Goal: Task Accomplishment & Management: Manage account settings

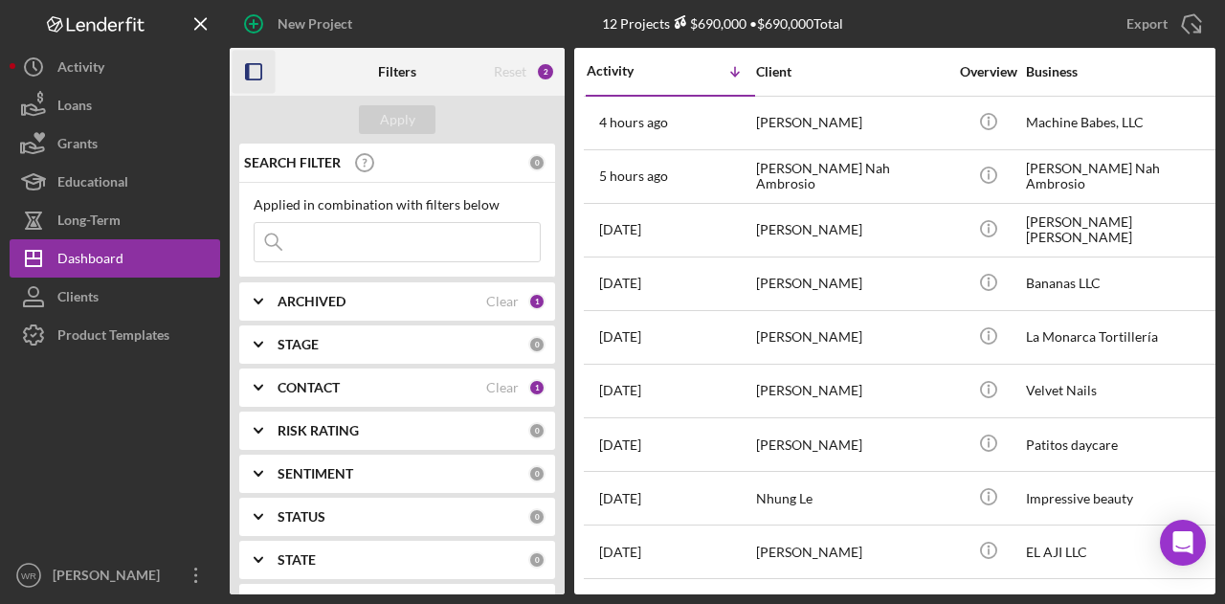
click at [253, 76] on icon "button" at bounding box center [254, 72] width 43 height 43
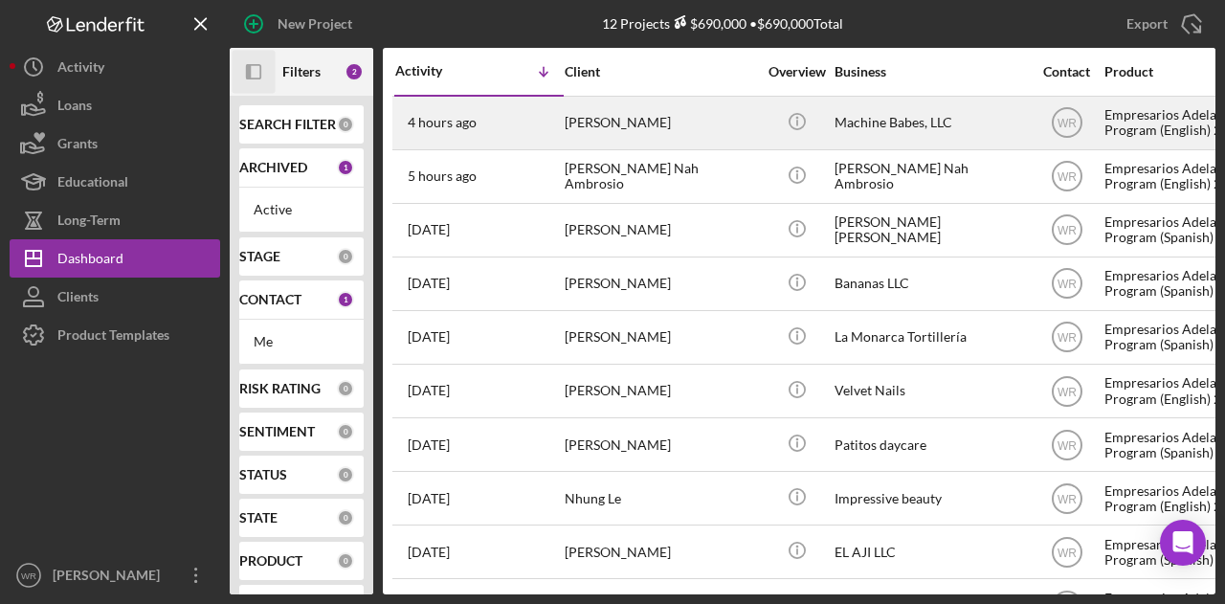
click at [630, 113] on div "[PERSON_NAME]" at bounding box center [660, 123] width 191 height 51
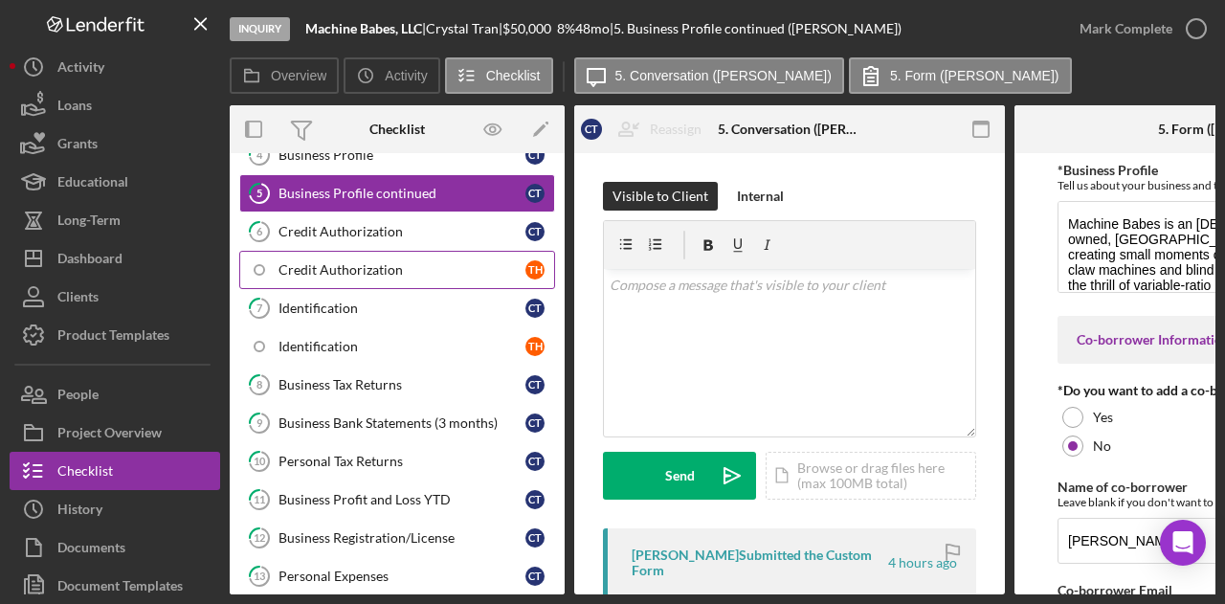
scroll to position [346, 0]
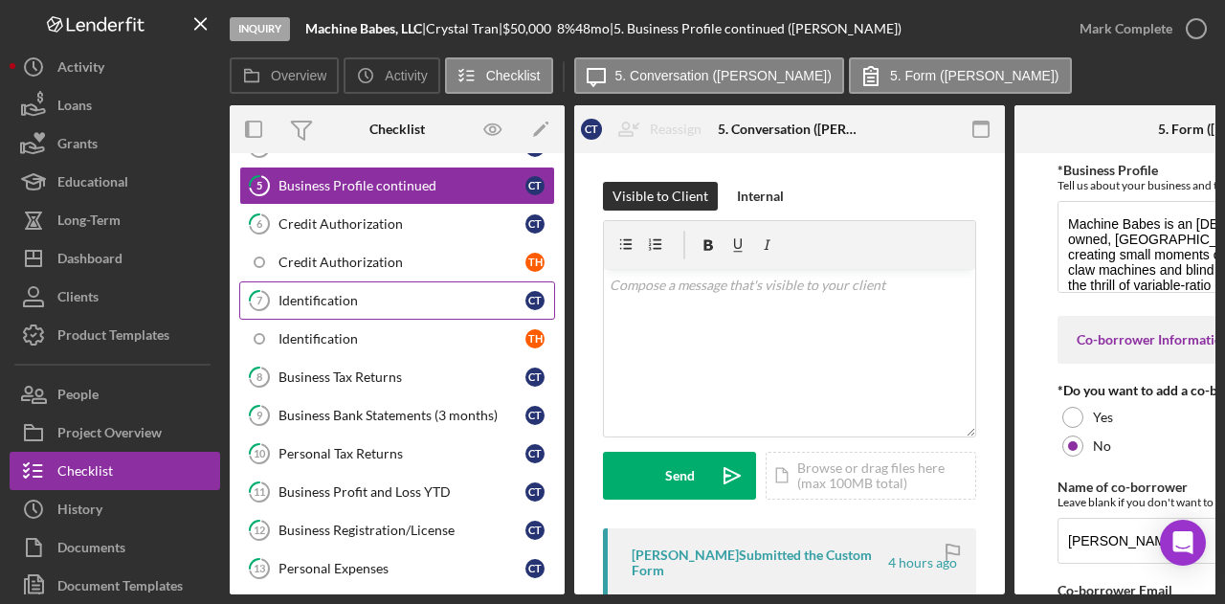
click at [341, 281] on link "7 Identification C T" at bounding box center [397, 300] width 316 height 38
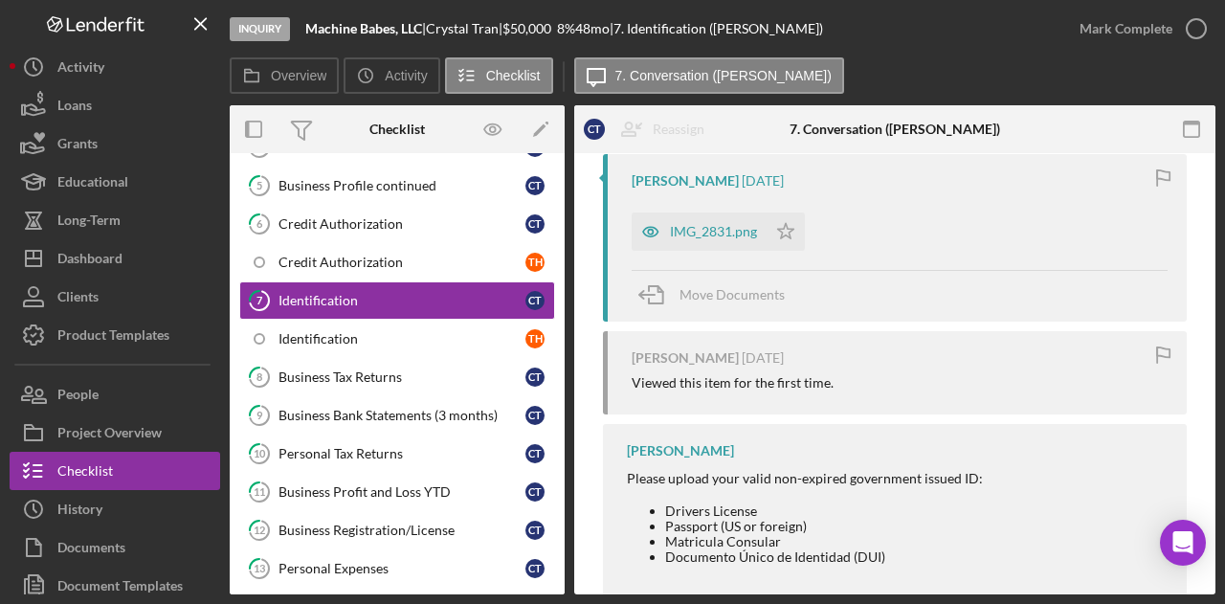
scroll to position [383, 0]
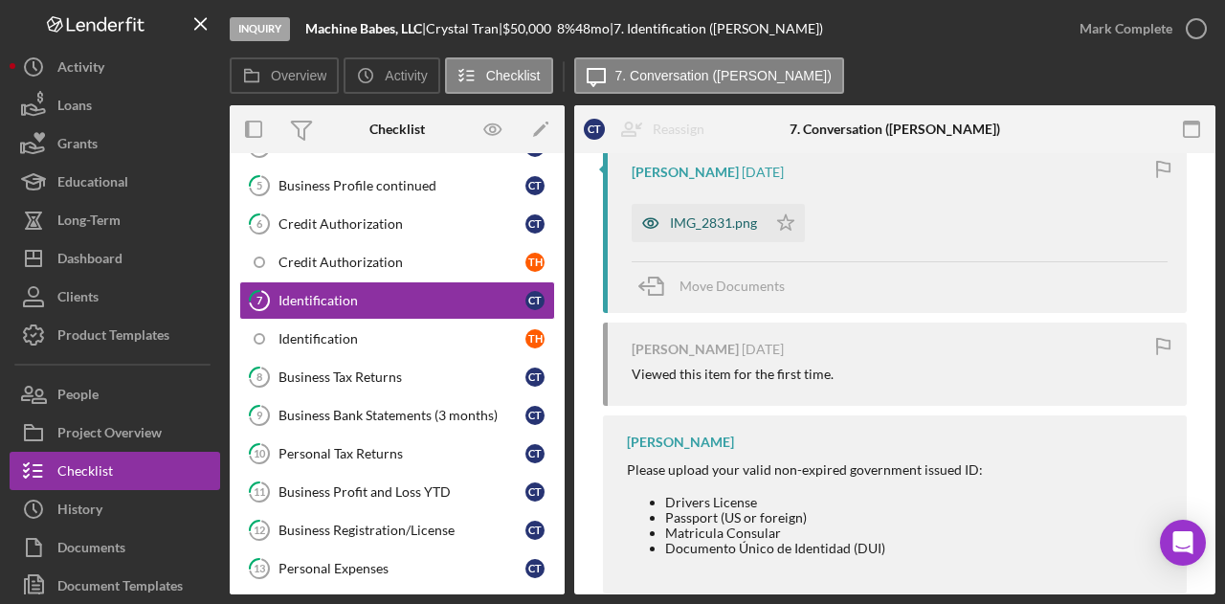
click at [730, 223] on div "IMG_2831.png" at bounding box center [713, 222] width 87 height 15
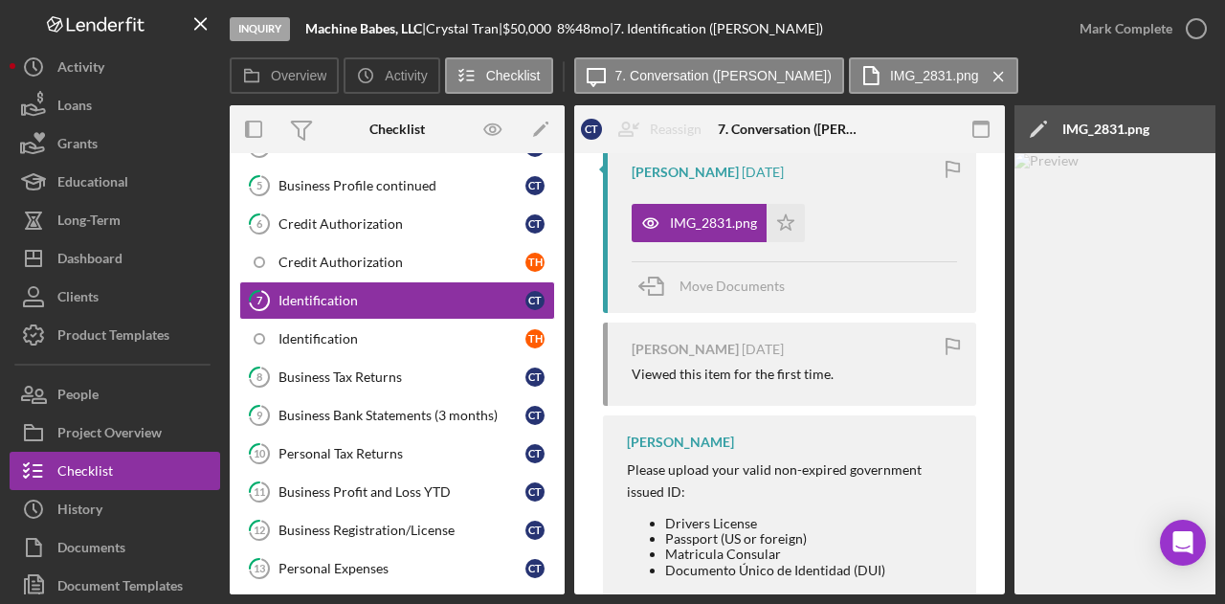
scroll to position [0, 373]
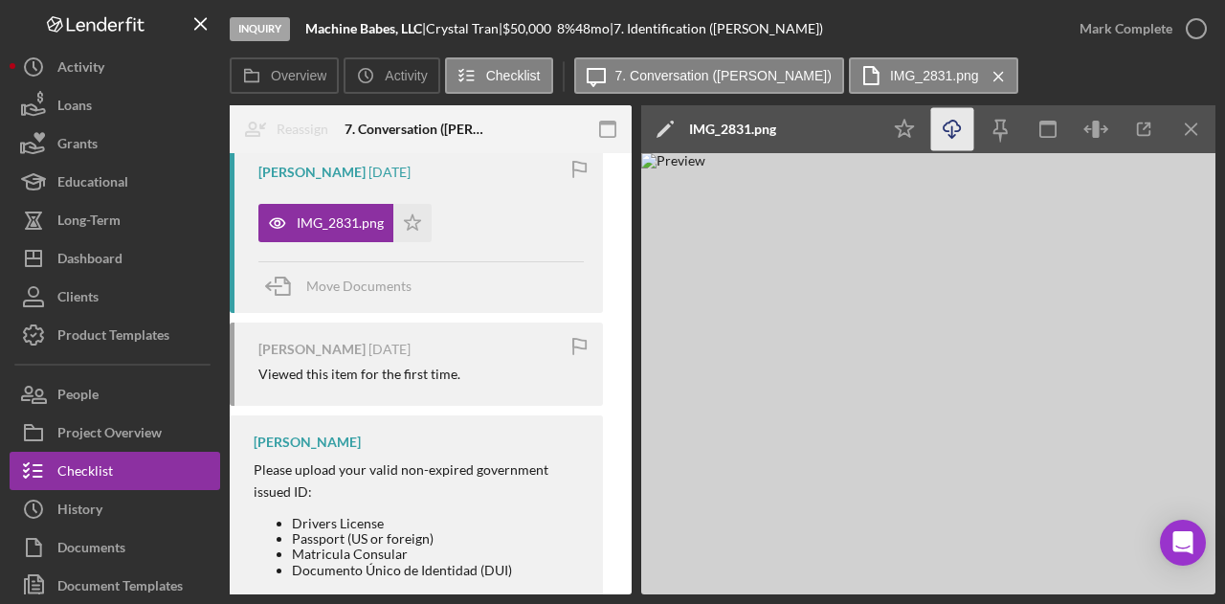
click at [960, 136] on icon "Icon/Download" at bounding box center [952, 129] width 43 height 43
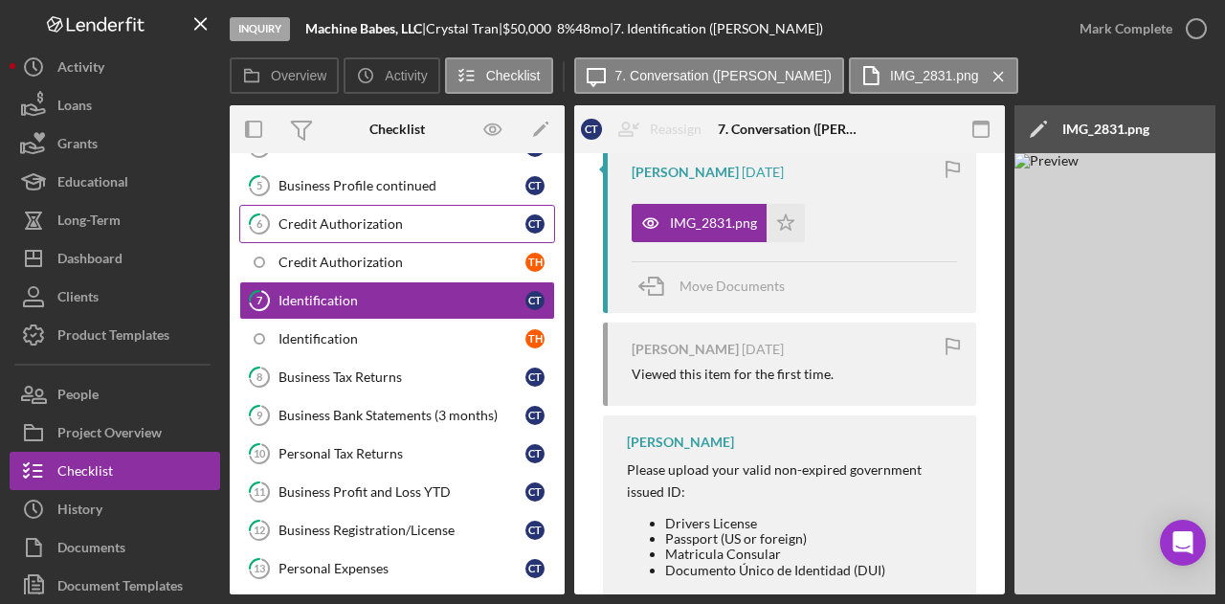
click at [396, 216] on div "Credit Authorization" at bounding box center [402, 223] width 247 height 15
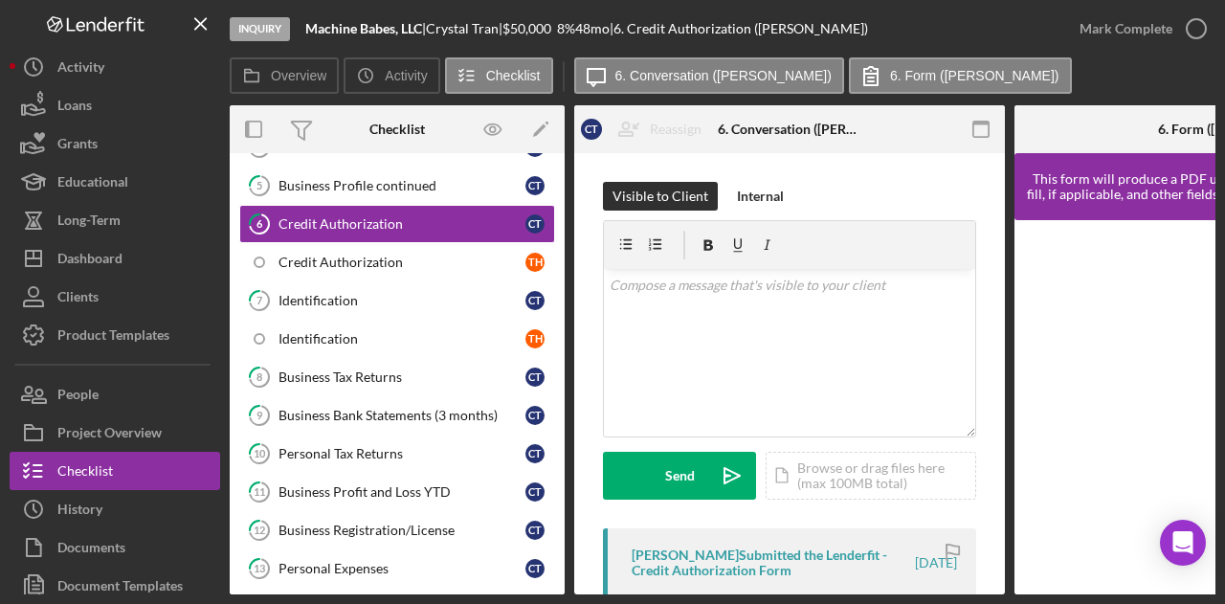
click at [1211, 590] on div at bounding box center [1211, 590] width 0 height 0
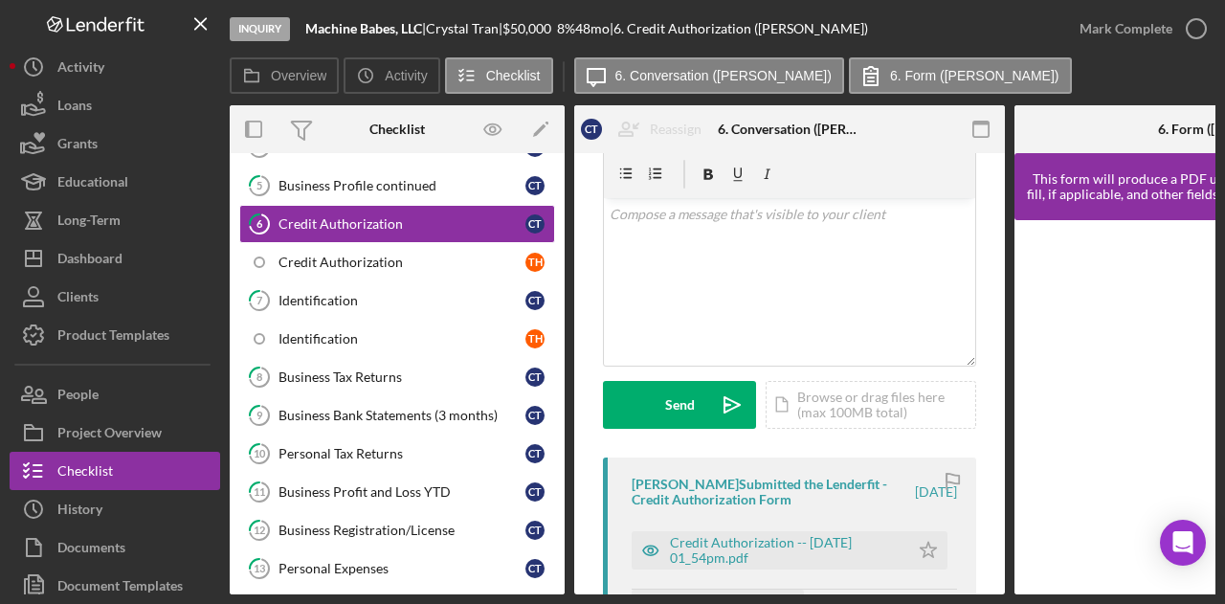
scroll to position [191, 0]
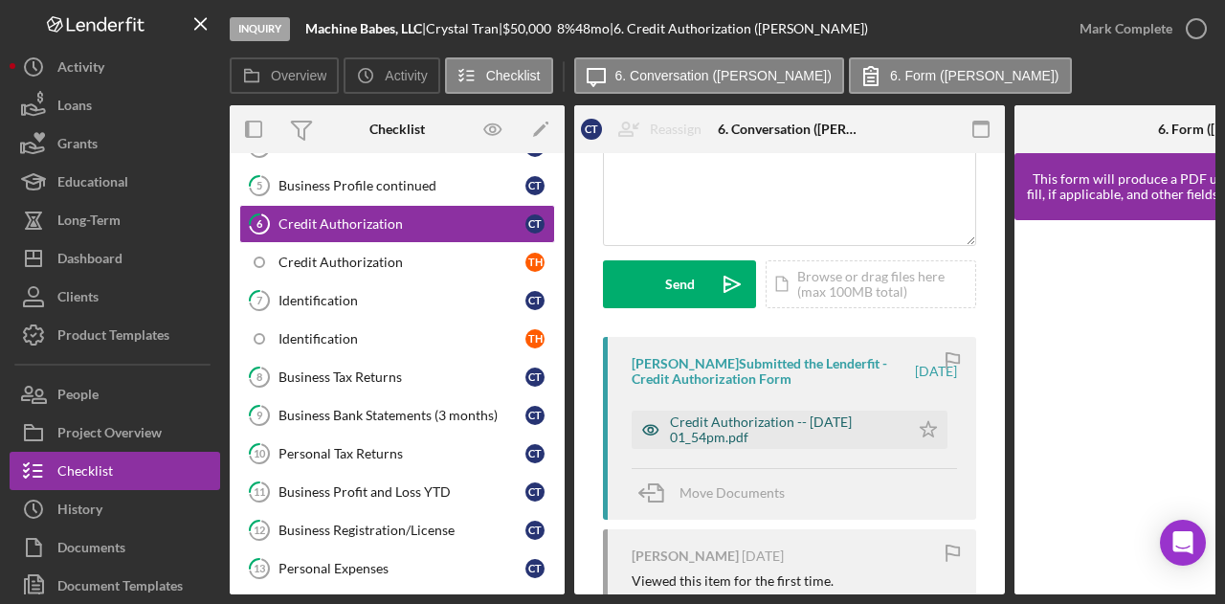
click at [747, 420] on div "Credit Authorization -- 2025-09-05 01_54pm.pdf" at bounding box center [785, 429] width 230 height 31
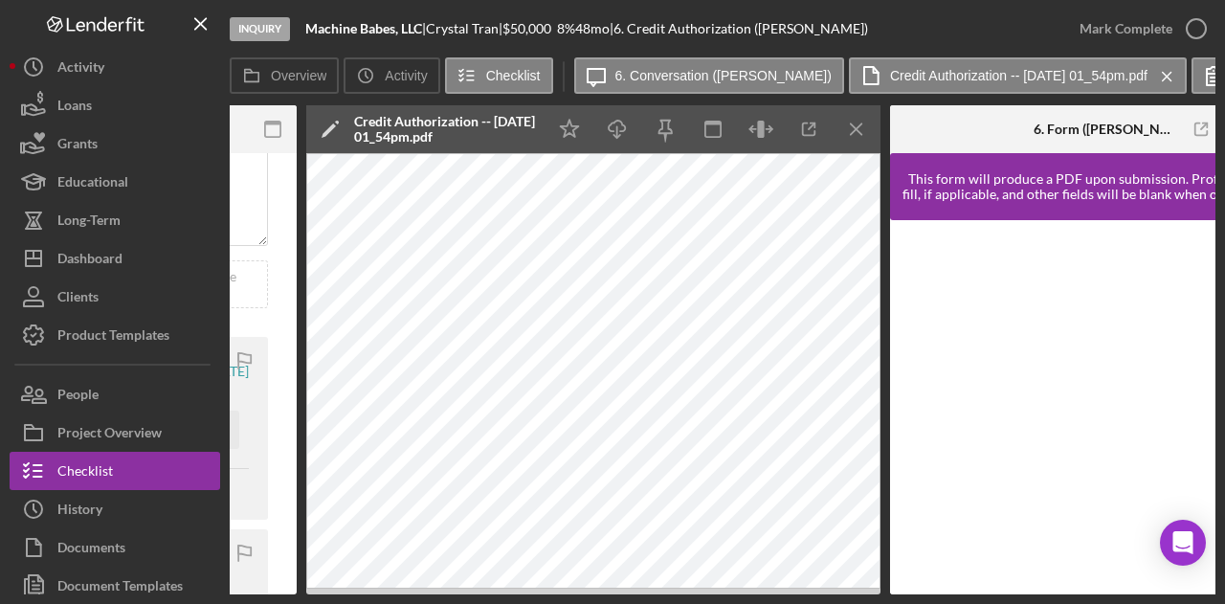
scroll to position [0, 814]
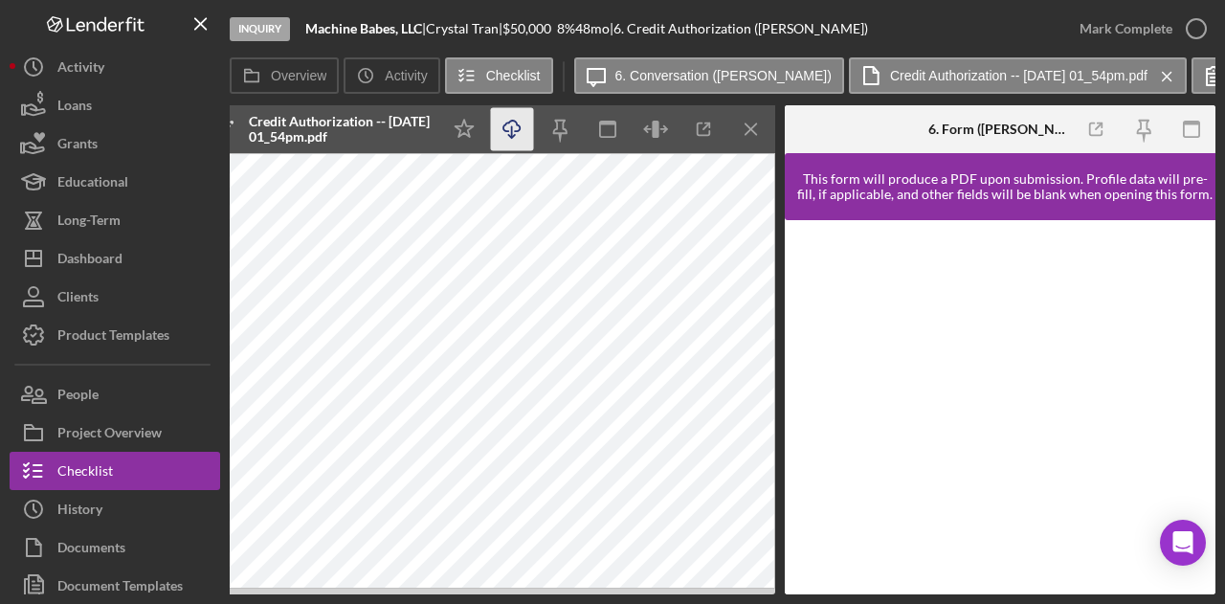
click at [509, 125] on icon "Icon/Download" at bounding box center [512, 129] width 43 height 43
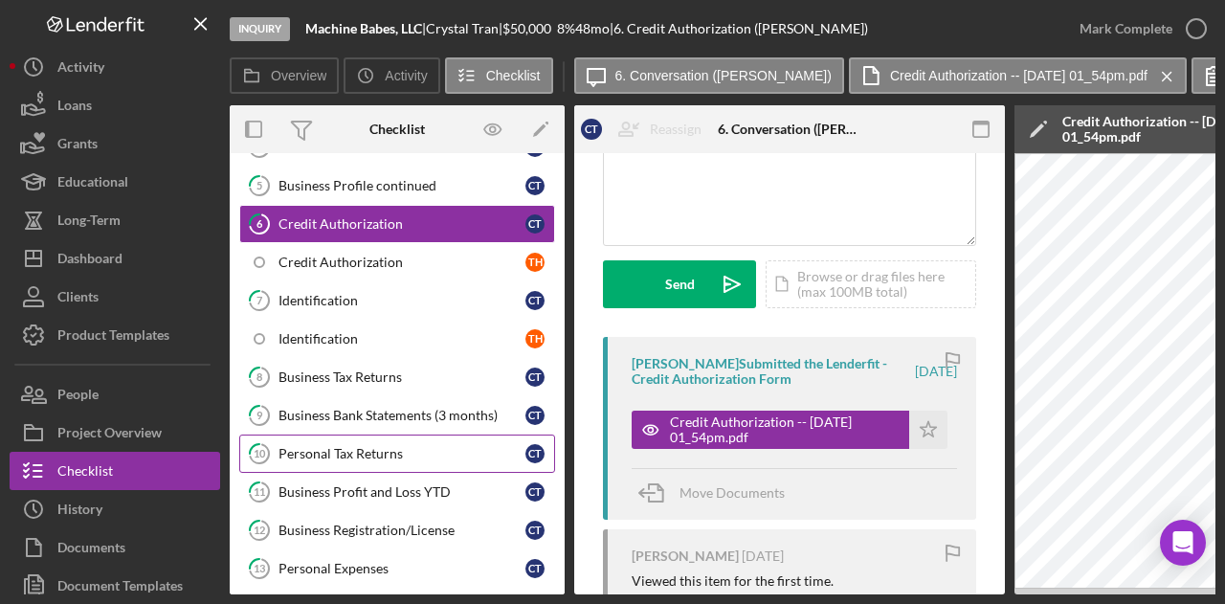
click at [345, 451] on div "Personal Tax Returns" at bounding box center [402, 453] width 247 height 15
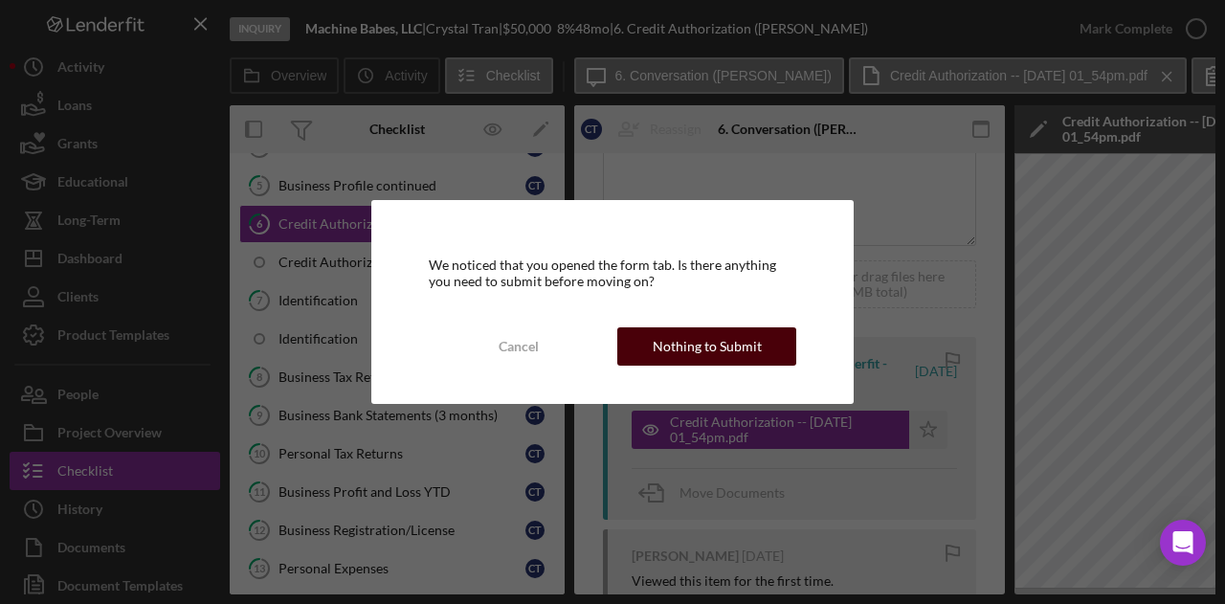
click at [713, 363] on div "Nothing to Submit" at bounding box center [707, 346] width 109 height 38
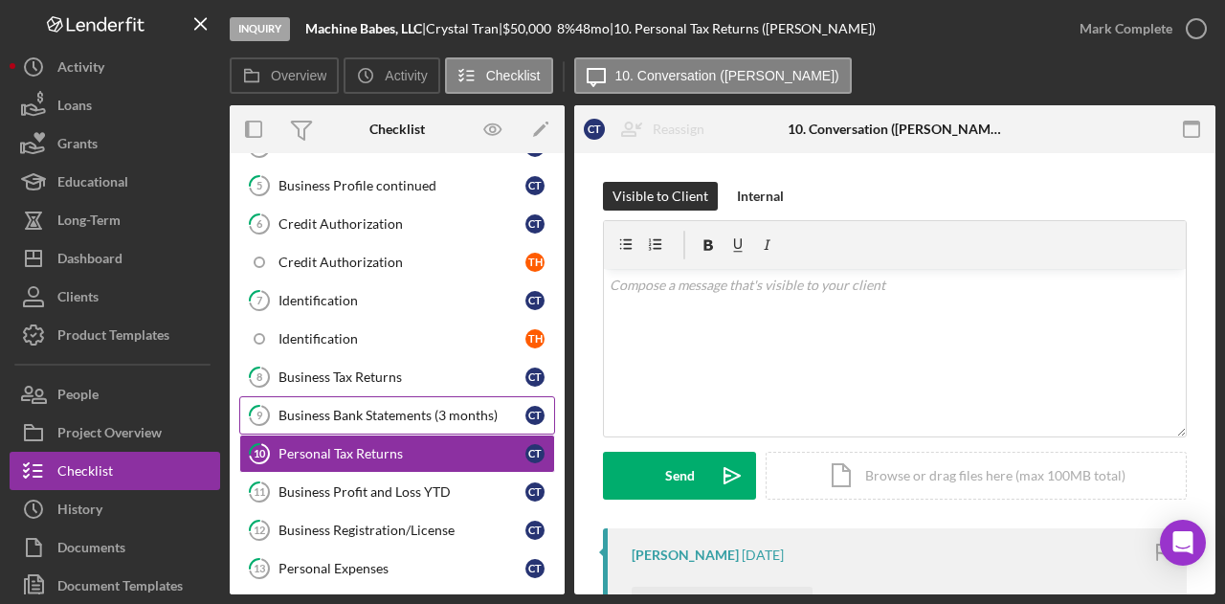
click at [419, 408] on div "Business Bank Statements (3 months)" at bounding box center [402, 415] width 247 height 15
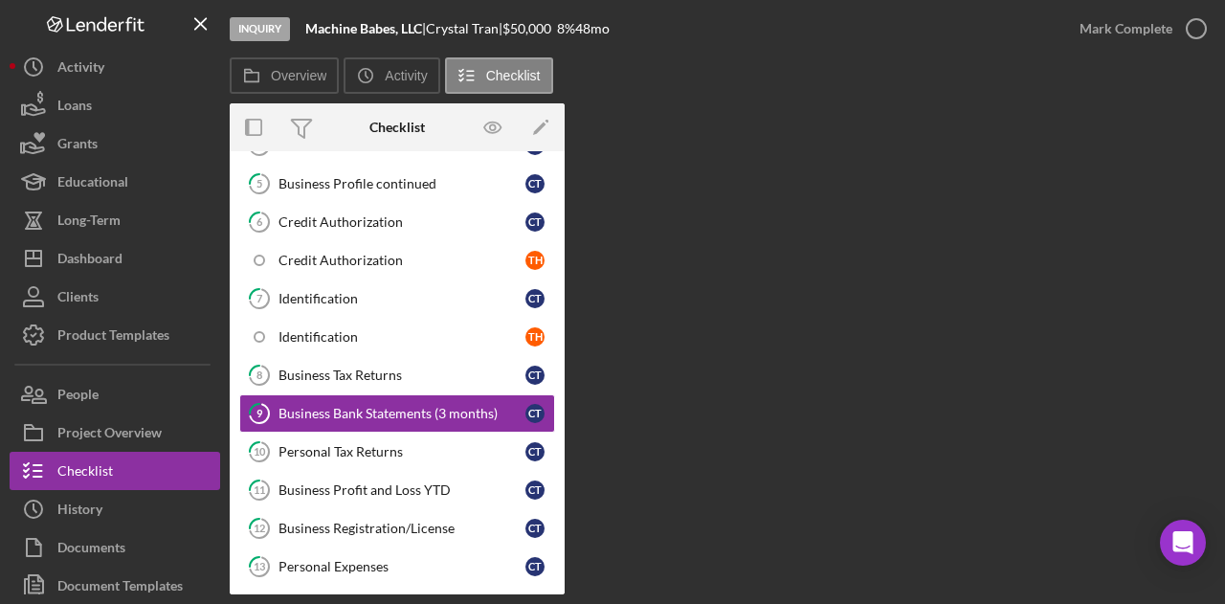
click at [816, 353] on div "Overview Internal Workflow Stage Inquiry Icon/Dropdown Arrow Archive (can unarc…" at bounding box center [723, 348] width 986 height 491
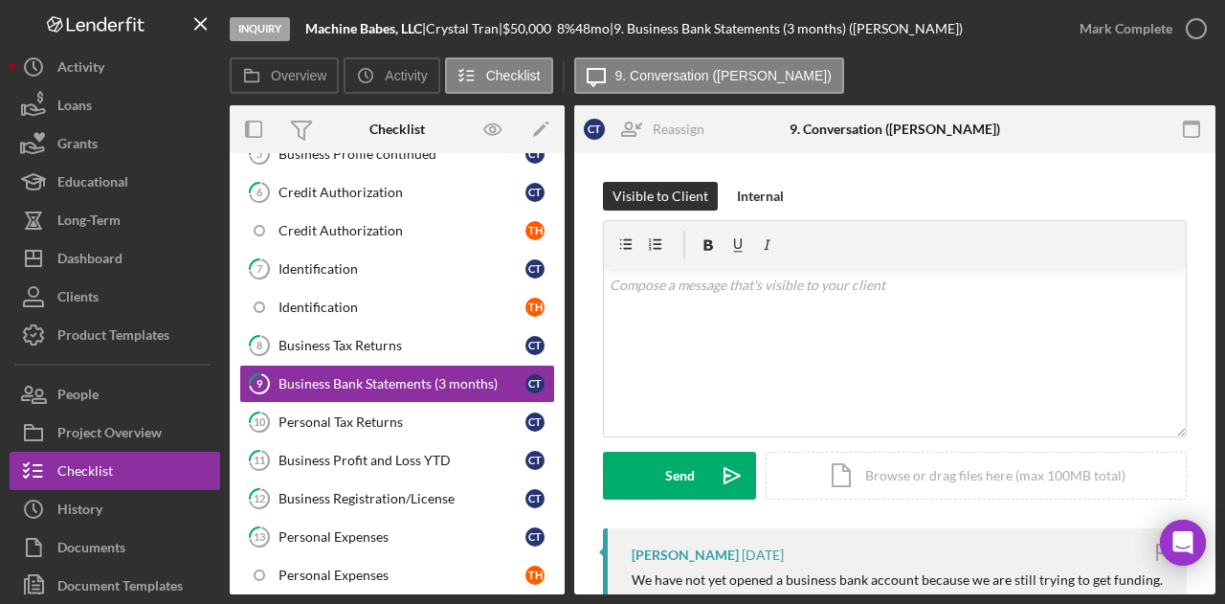
scroll to position [256, 0]
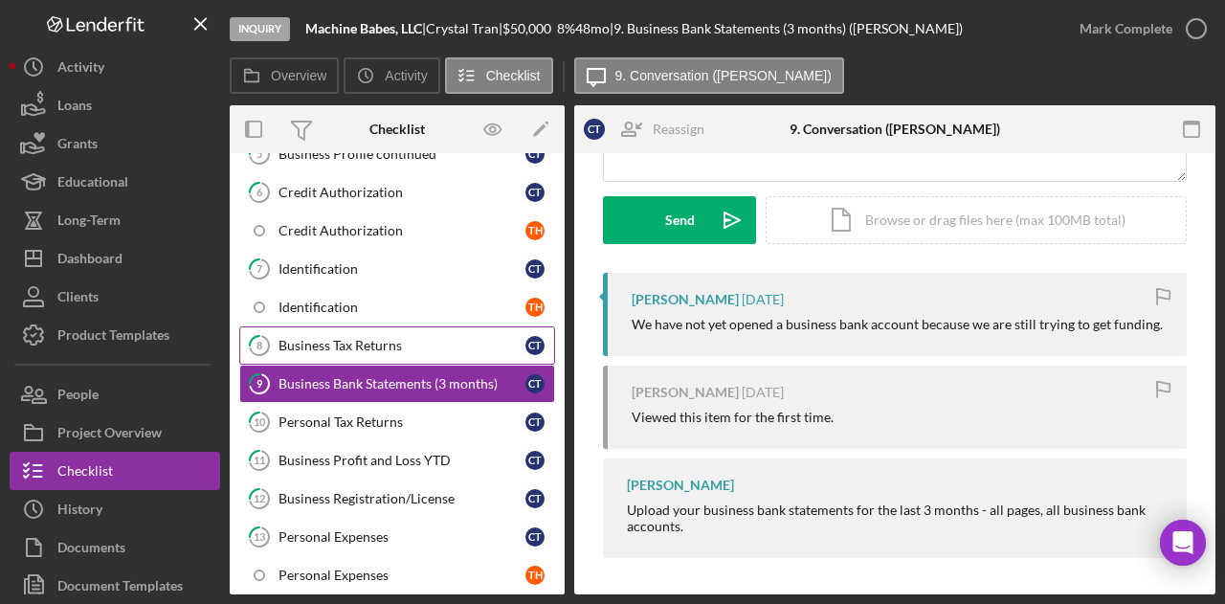
click at [329, 342] on div "Business Tax Returns" at bounding box center [402, 345] width 247 height 15
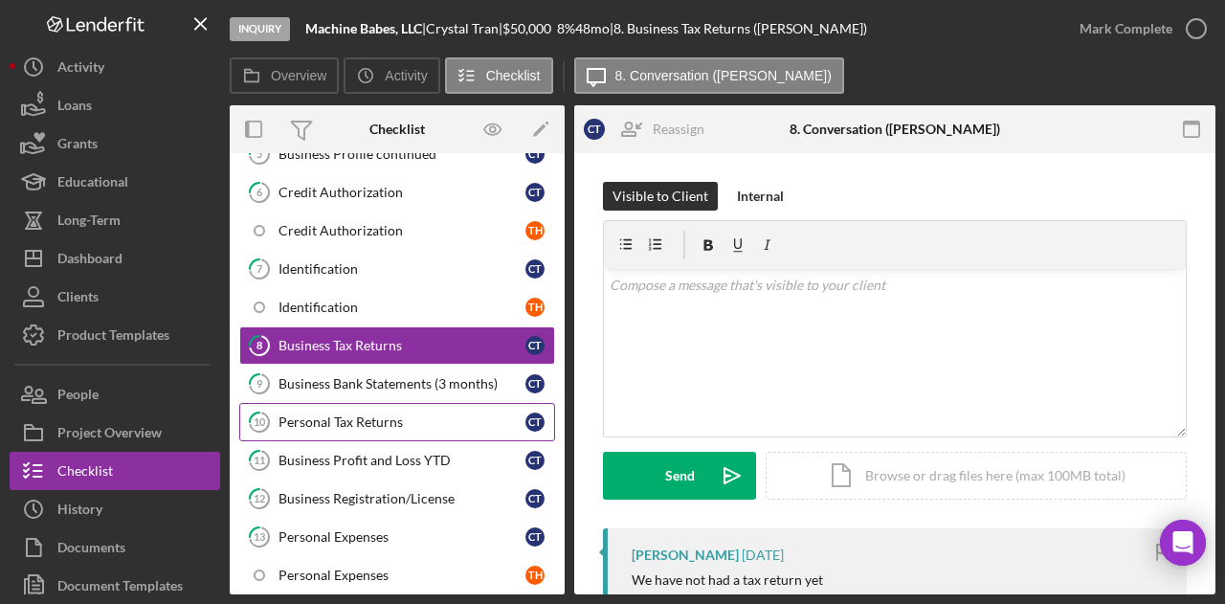
click at [362, 414] on div "Personal Tax Returns" at bounding box center [402, 421] width 247 height 15
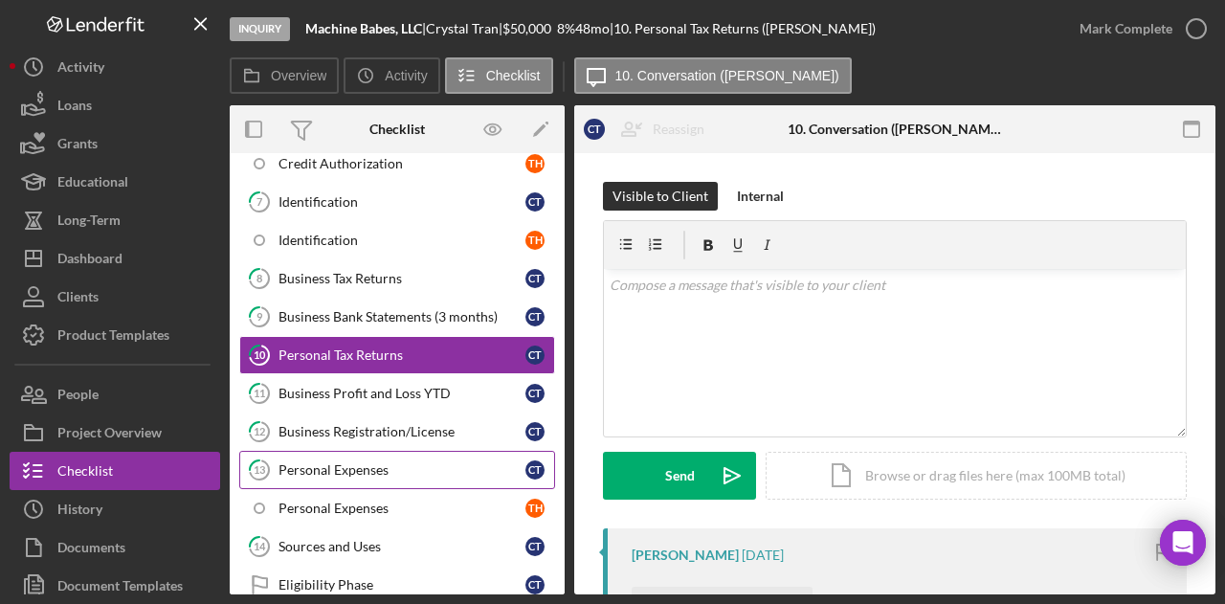
scroll to position [473, 0]
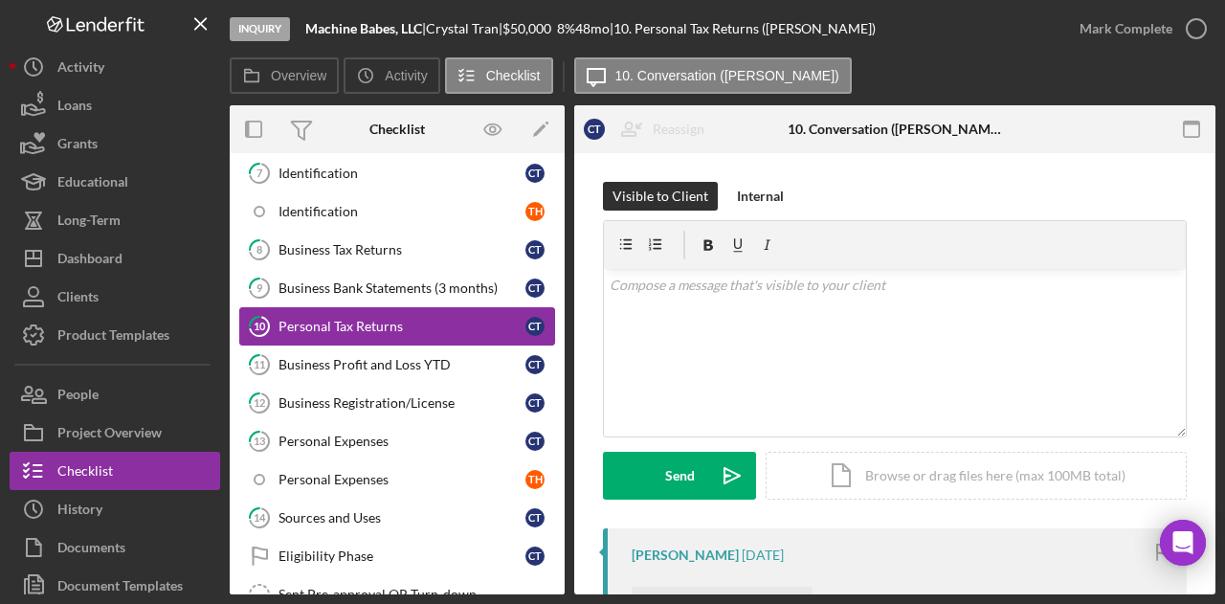
click at [379, 332] on link "10 Personal Tax Returns C T" at bounding box center [397, 326] width 316 height 38
click at [379, 346] on link "11 Business Profit and Loss YTD C T" at bounding box center [397, 365] width 316 height 38
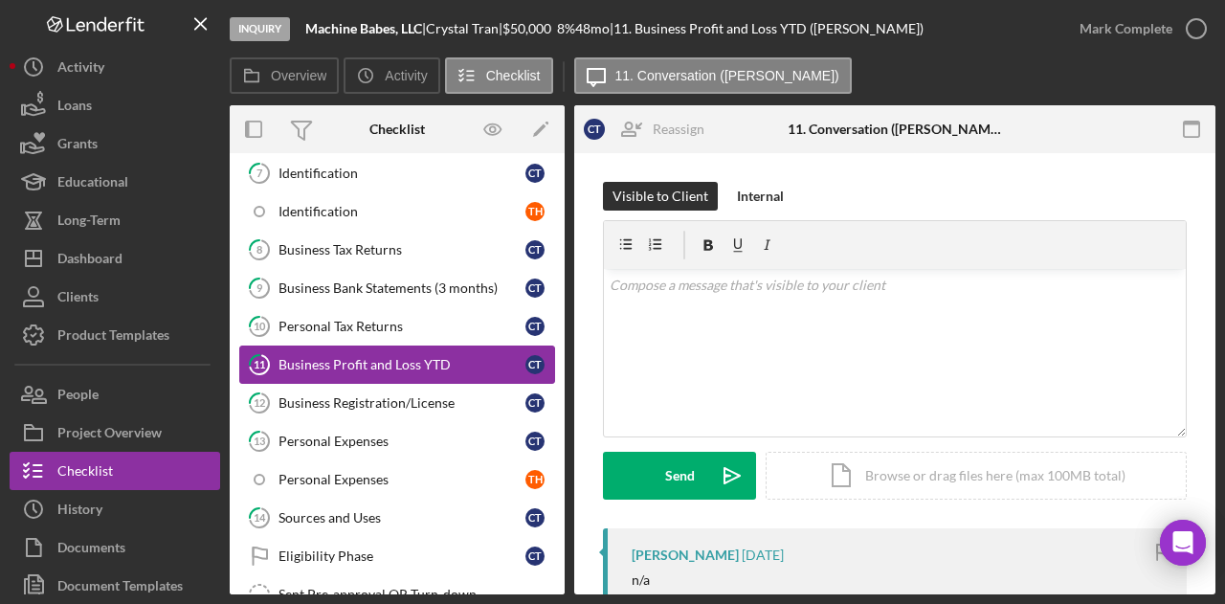
scroll to position [256, 0]
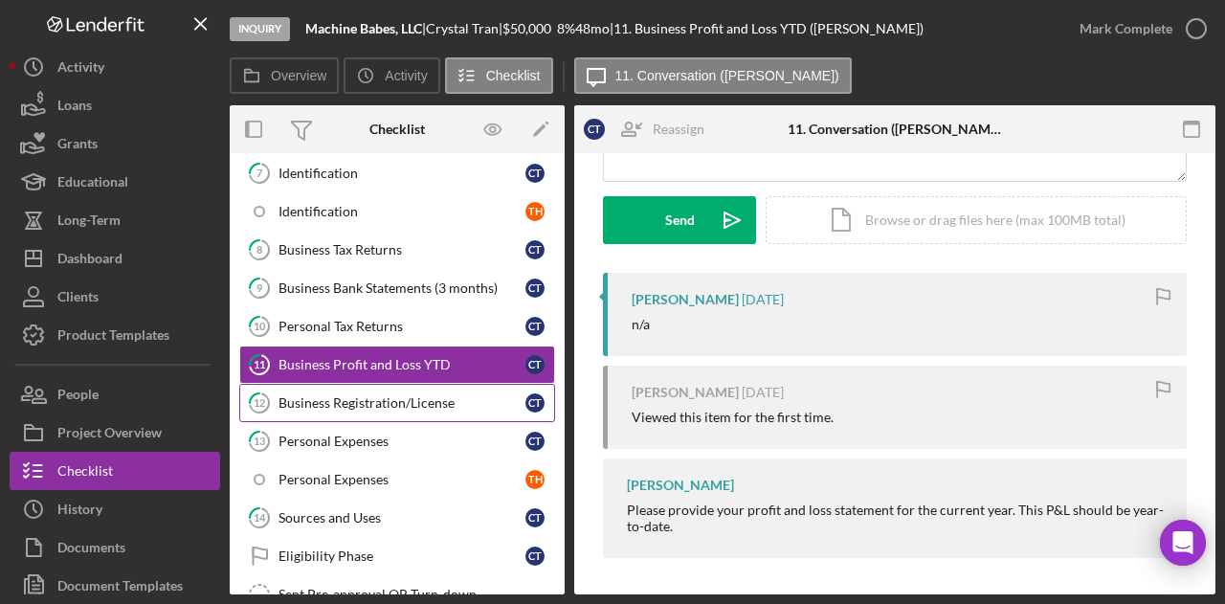
click at [396, 395] on div "Business Registration/License" at bounding box center [402, 402] width 247 height 15
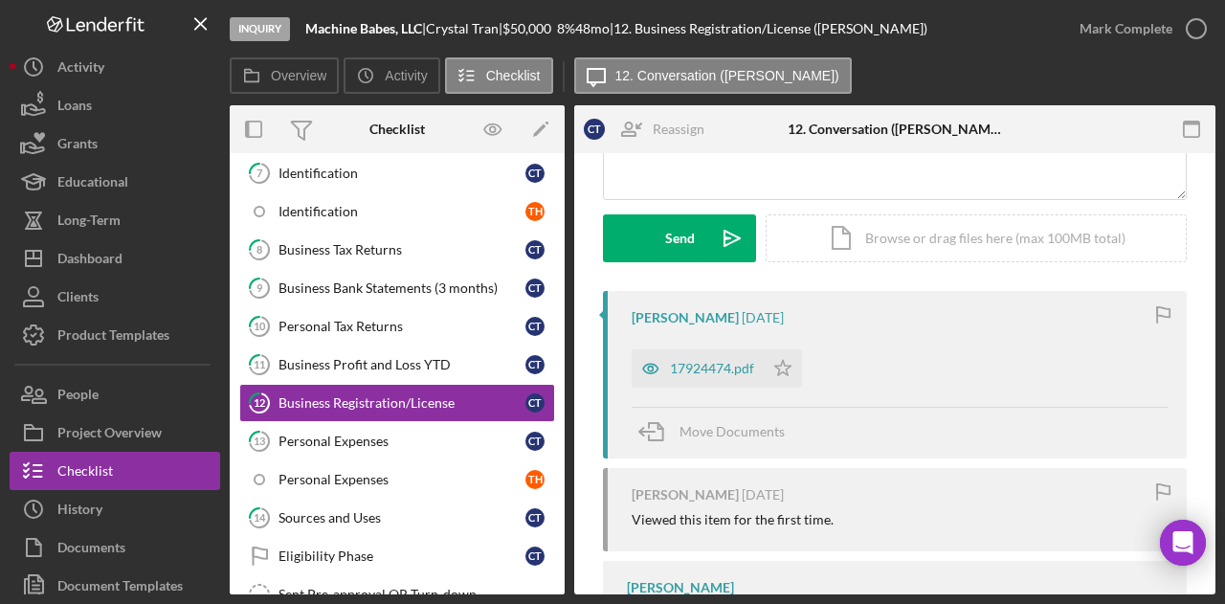
scroll to position [287, 0]
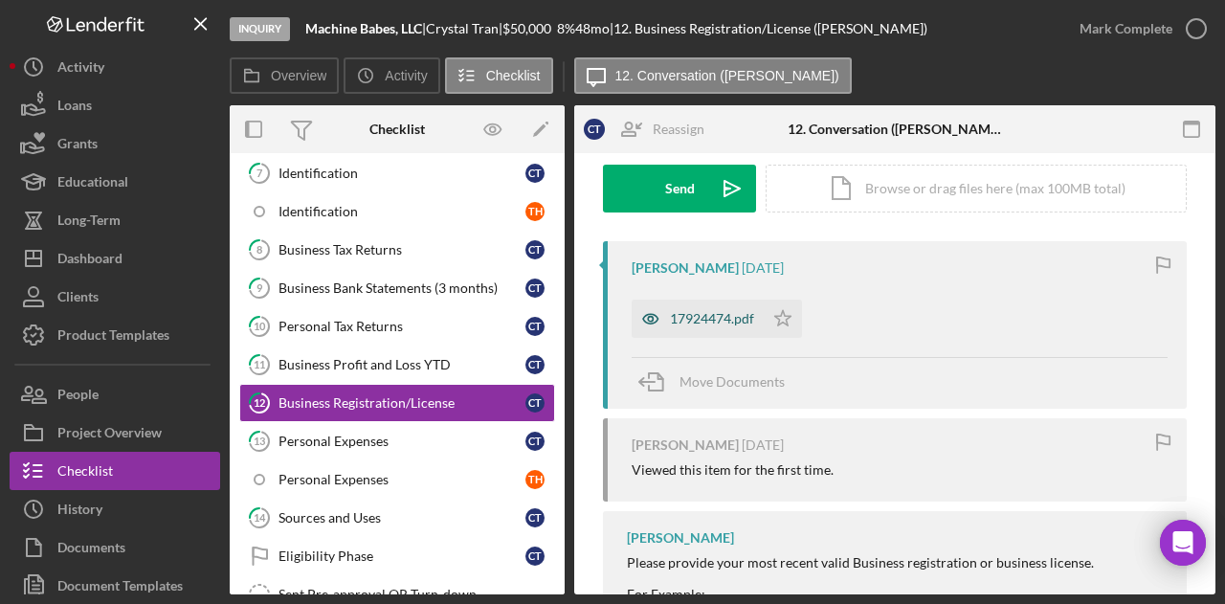
click at [726, 309] on div "17924474.pdf" at bounding box center [698, 319] width 132 height 38
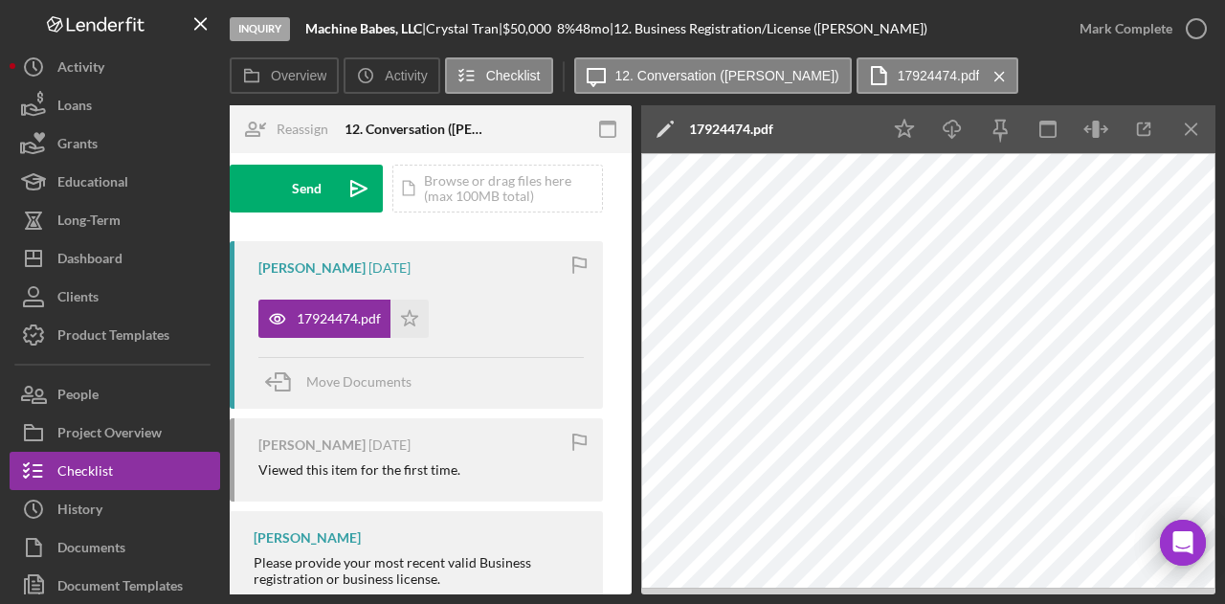
scroll to position [0, 0]
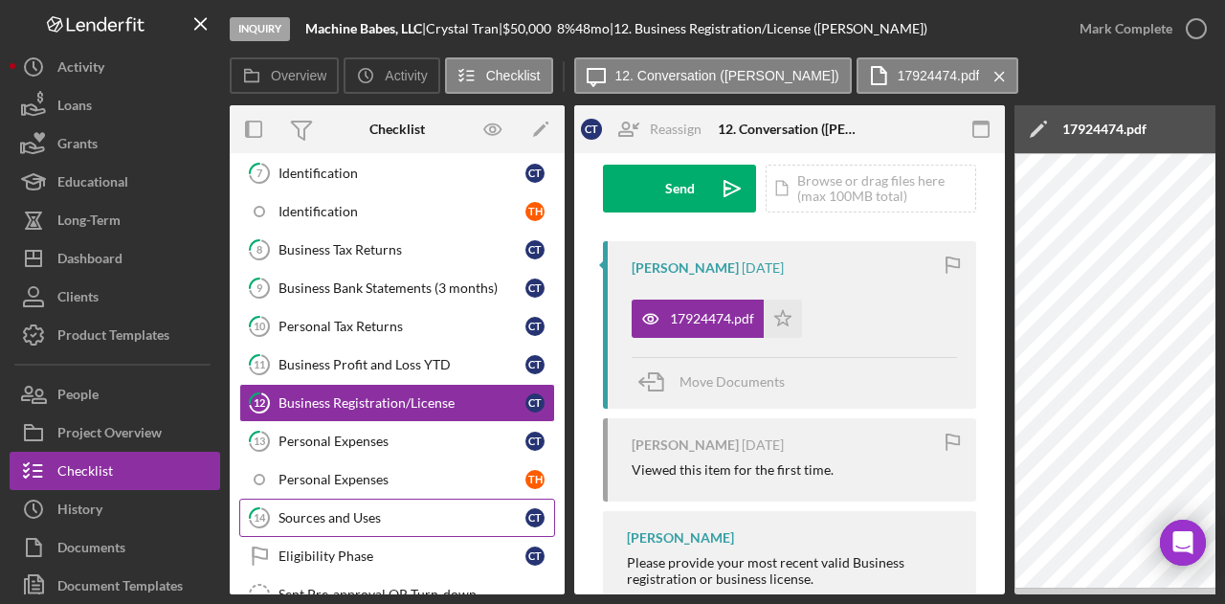
click at [331, 510] on div "Sources and Uses" at bounding box center [402, 517] width 247 height 15
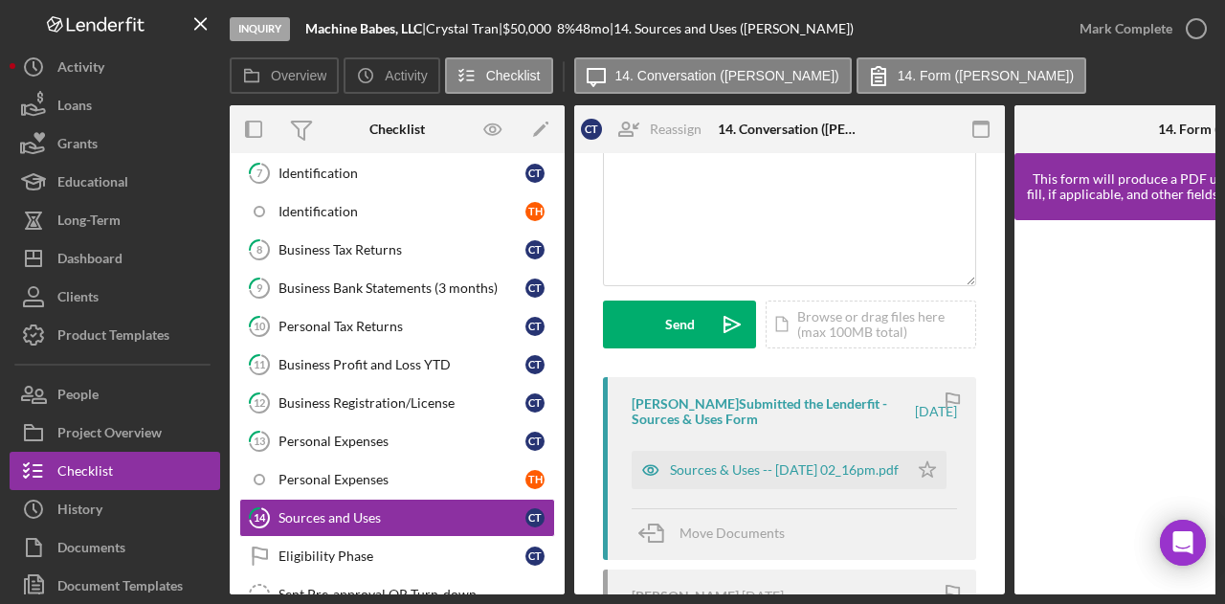
scroll to position [287, 0]
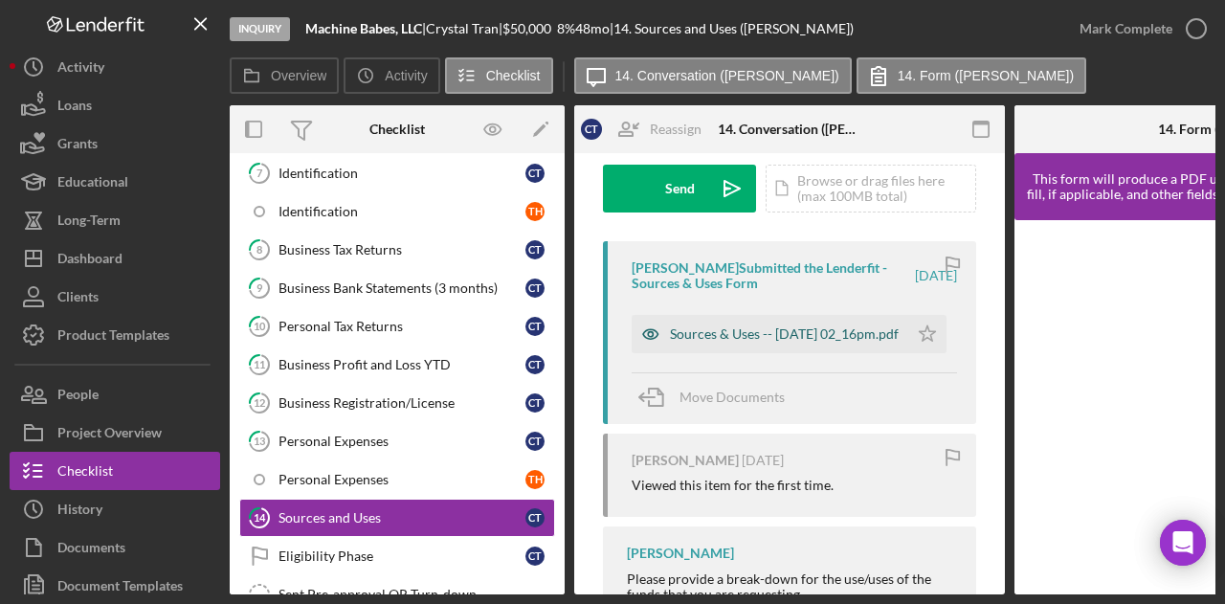
click at [735, 340] on div "Sources & Uses -- 2025-09-05 02_16pm.pdf" at bounding box center [784, 333] width 229 height 15
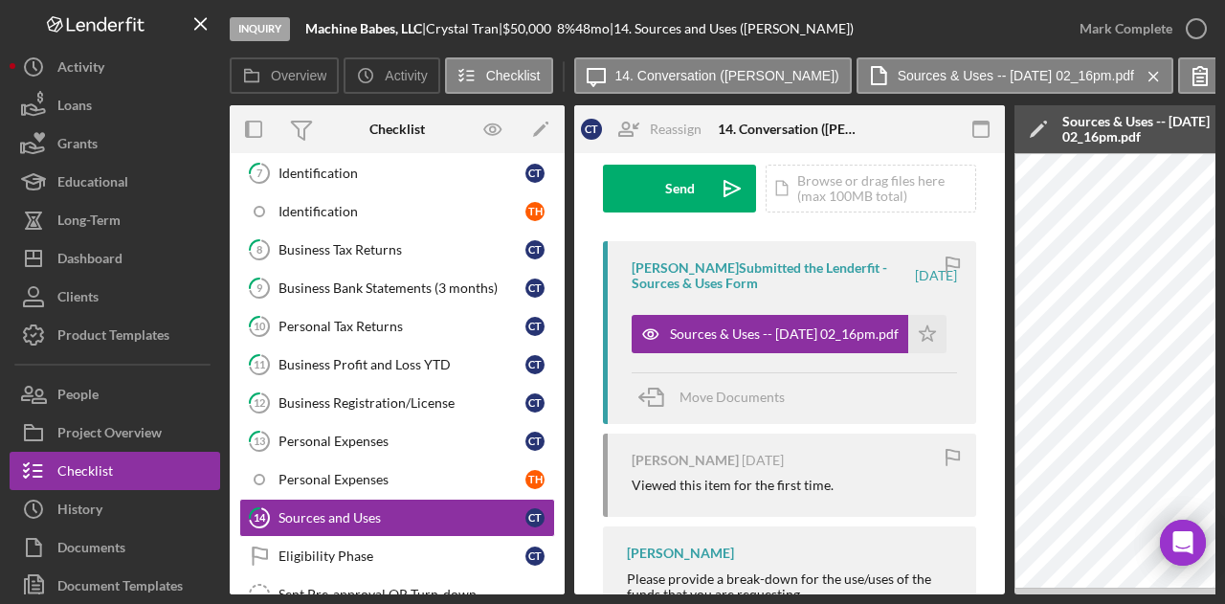
scroll to position [0, 814]
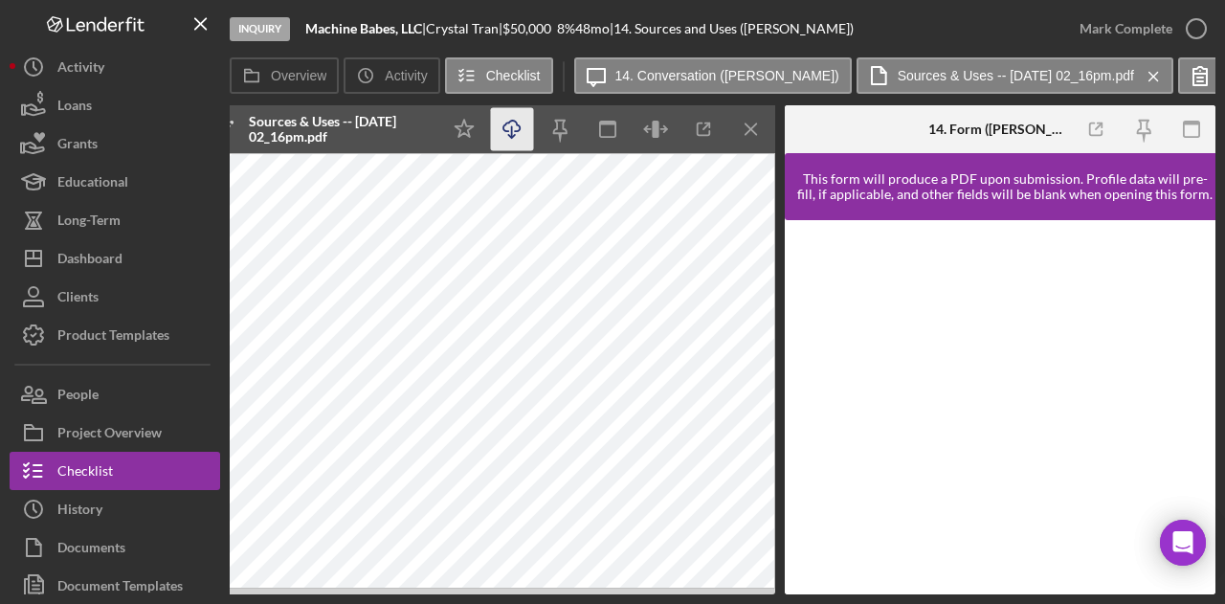
click at [519, 140] on icon "Icon/Download" at bounding box center [512, 129] width 43 height 43
click at [264, 595] on div "Inquiry Machine Babes, LLC | Crystal Tran | $50,000 $50,000 8 % 48 mo | 14. Sou…" at bounding box center [612, 302] width 1225 height 604
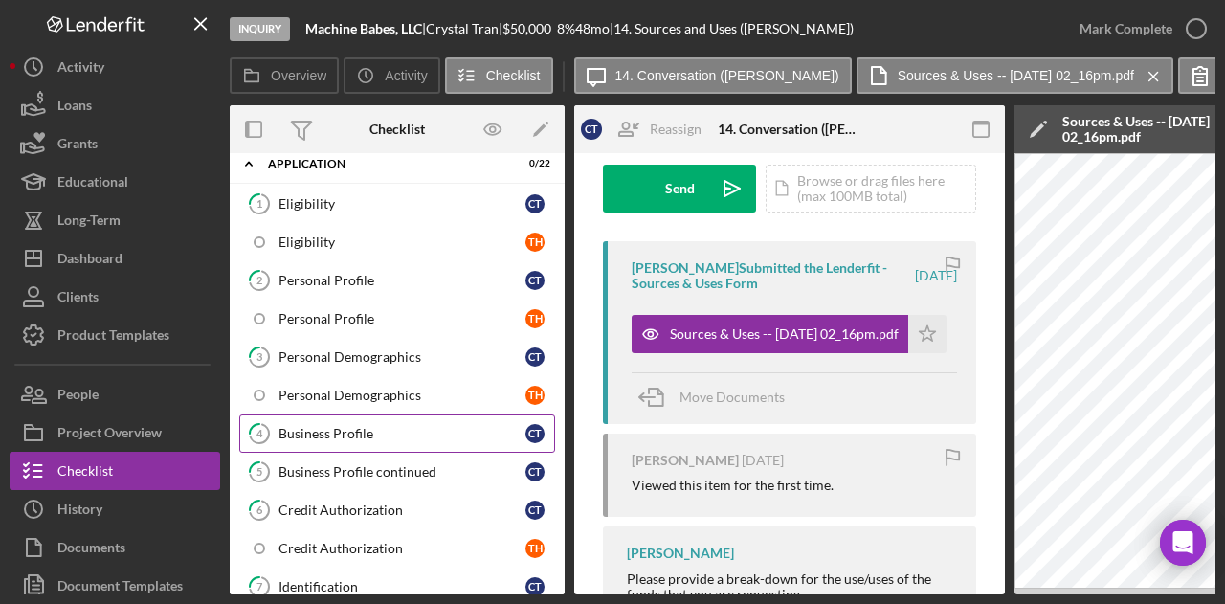
scroll to position [0, 0]
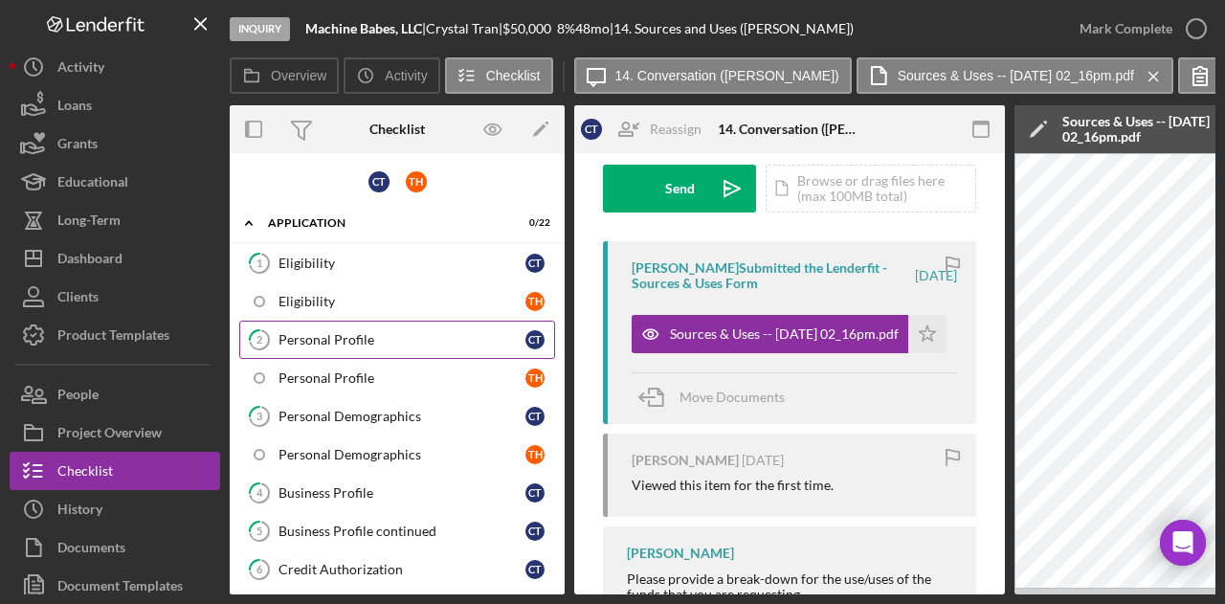
click at [360, 332] on div "Personal Profile" at bounding box center [402, 339] width 247 height 15
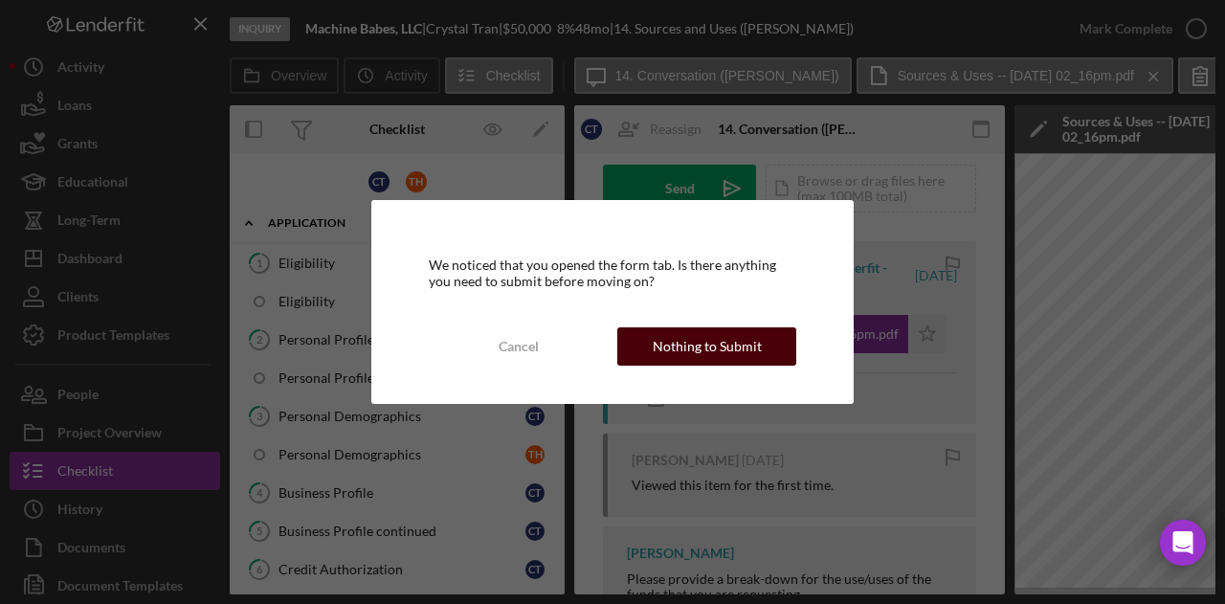
click at [664, 351] on div "Nothing to Submit" at bounding box center [707, 346] width 109 height 38
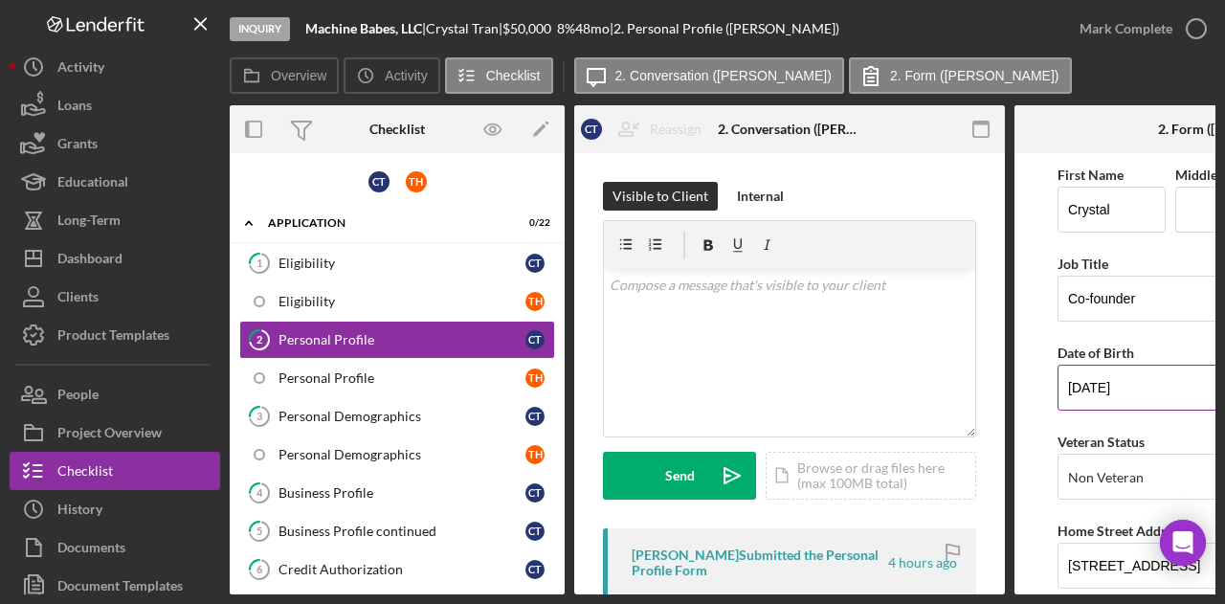
click at [1159, 393] on input "03/16/2000" at bounding box center [1230, 388] width 345 height 46
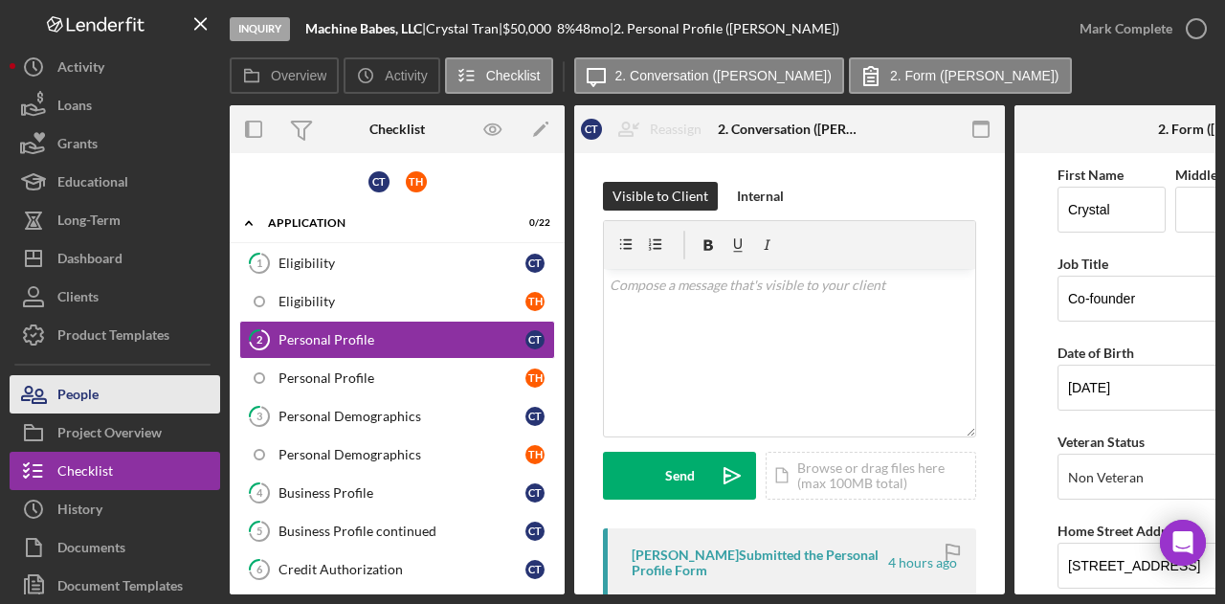
click at [132, 392] on button "People" at bounding box center [115, 394] width 211 height 38
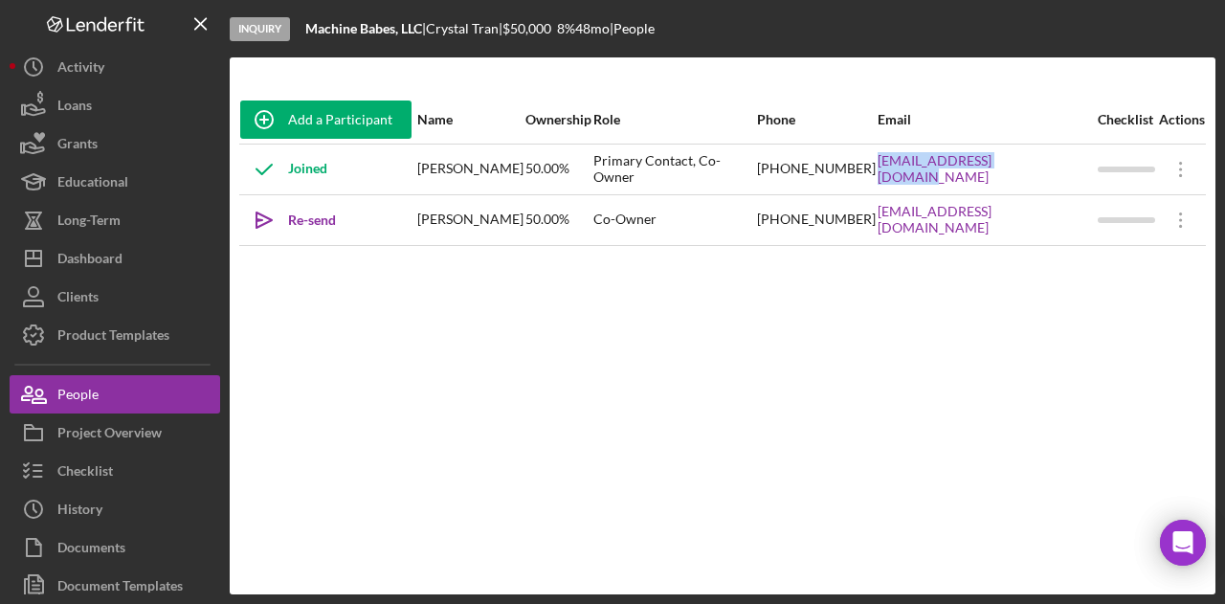
drag, startPoint x: 900, startPoint y: 190, endPoint x: 1066, endPoint y: 190, distance: 166.5
click at [1066, 190] on tr "Joined Crystal Tran 50.00% Primary Contact, Co-Owner (510) 213-5983 machinebabe…" at bounding box center [722, 169] width 967 height 51
copy tr "machinebabez@gmail.com"
drag, startPoint x: 785, startPoint y: 175, endPoint x: 898, endPoint y: 178, distance: 113.0
click at [898, 178] on tr "Joined Crystal Tran 50.00% Primary Contact, Co-Owner (510) 213-5983 machinebabe…" at bounding box center [722, 169] width 967 height 51
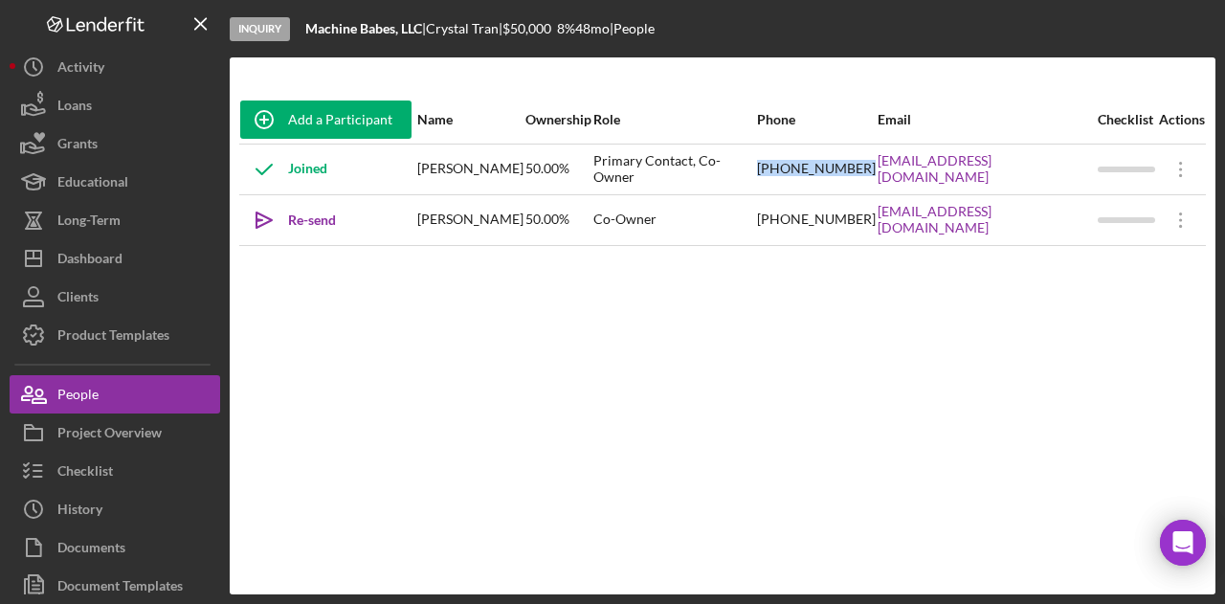
copy tr "(510) 213-5983"
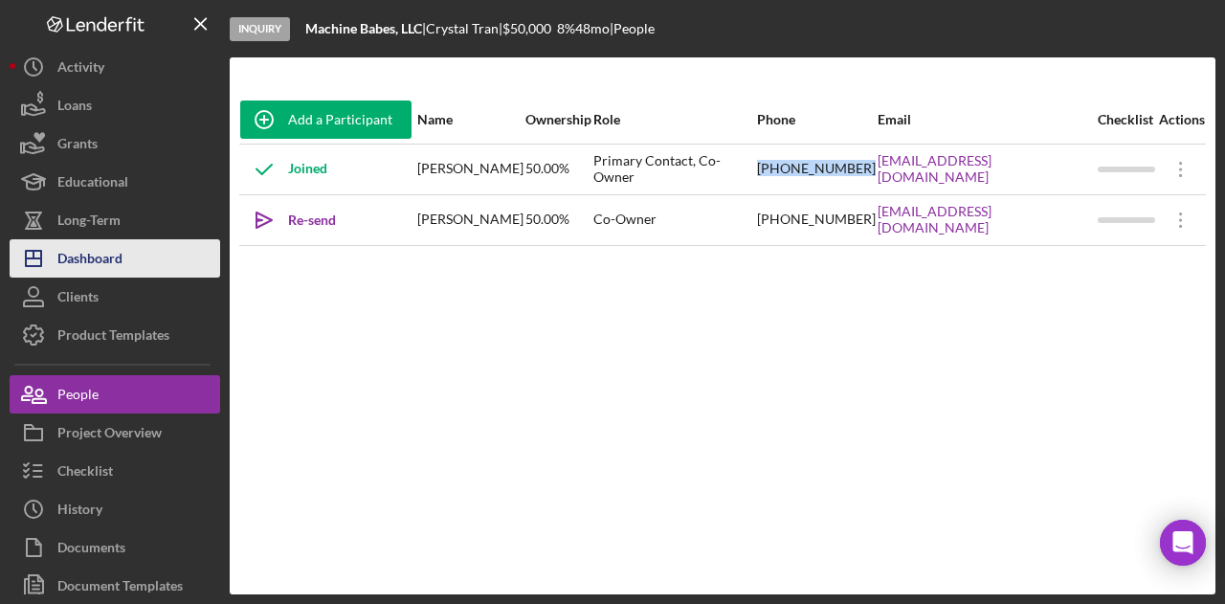
click at [102, 255] on div "Dashboard" at bounding box center [89, 260] width 65 height 43
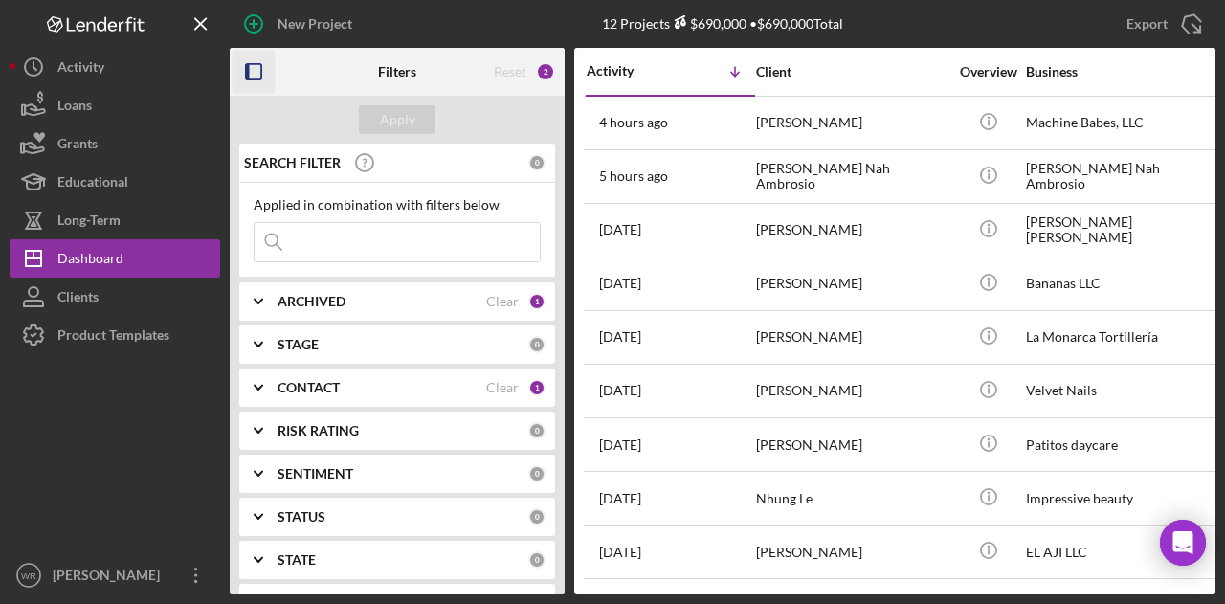
click at [253, 69] on icon "button" at bounding box center [254, 72] width 43 height 43
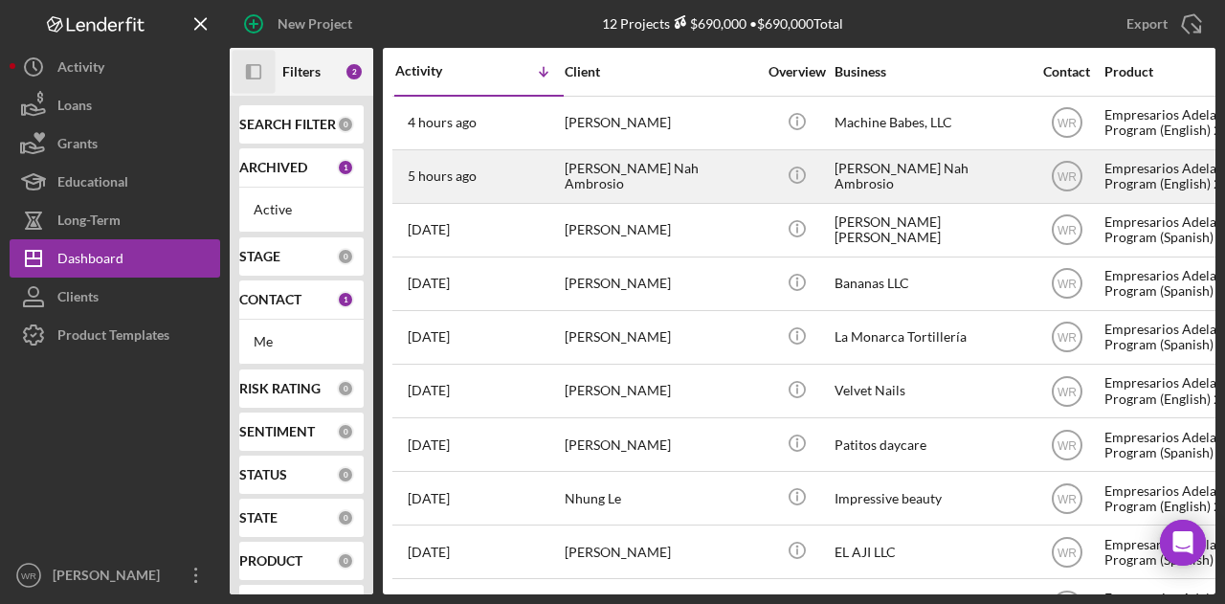
click at [651, 187] on div "[PERSON_NAME] Nah Ambrosio" at bounding box center [660, 176] width 191 height 51
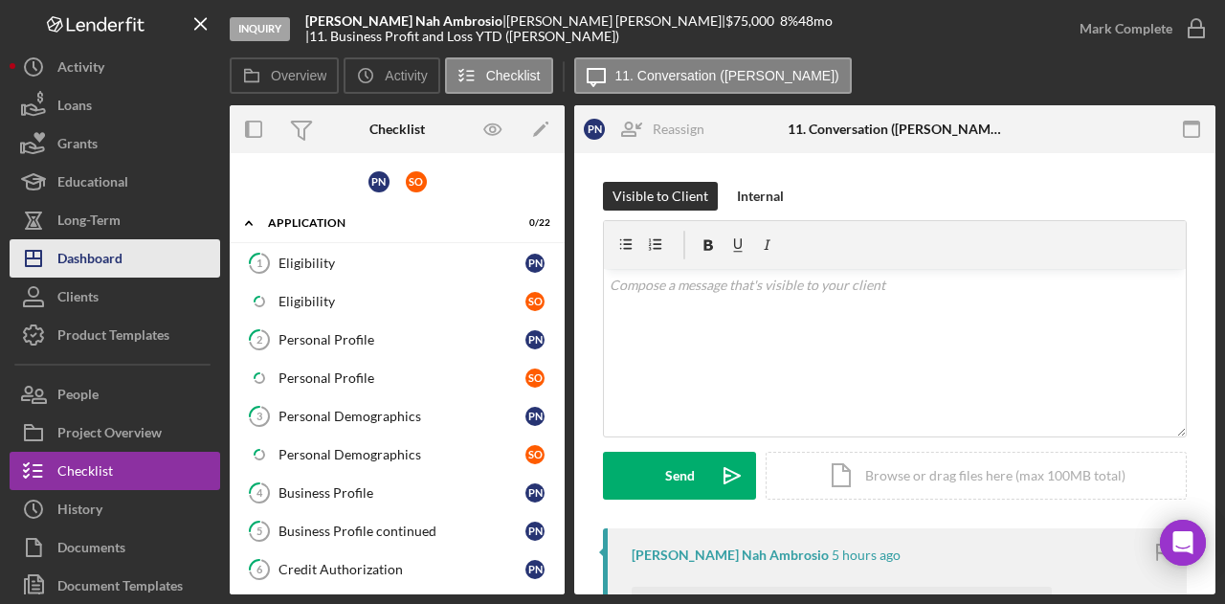
click at [149, 245] on button "Icon/Dashboard Dashboard" at bounding box center [115, 258] width 211 height 38
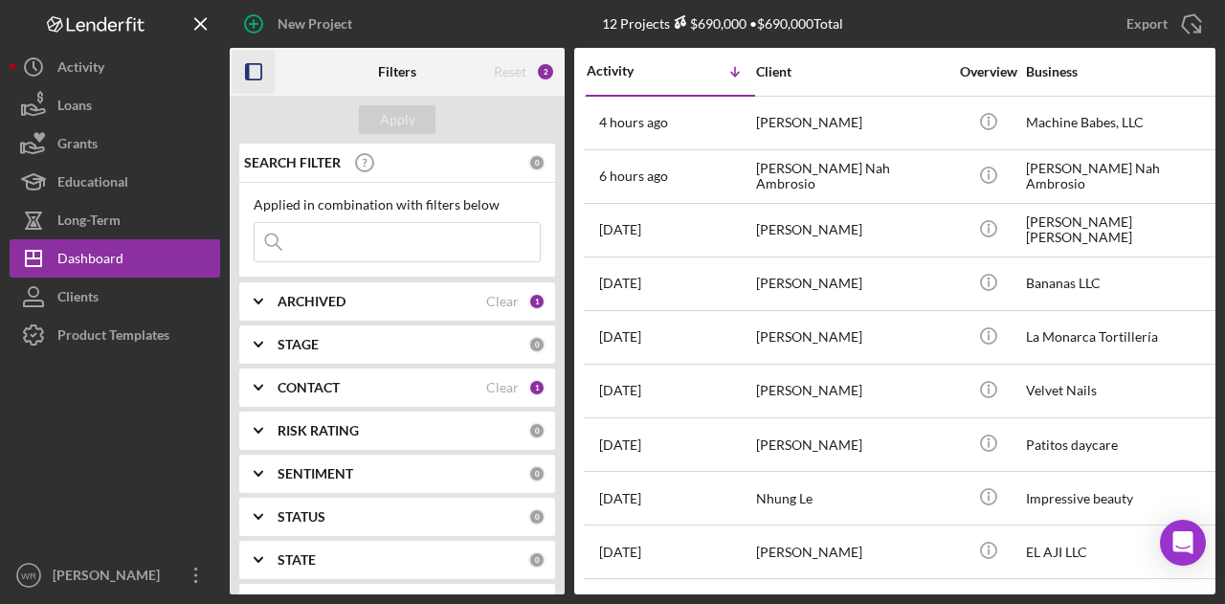
click at [258, 78] on icon "button" at bounding box center [254, 72] width 43 height 43
